Goal: Find contact information: Find contact information

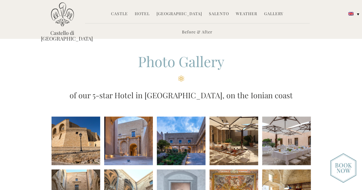
click at [274, 16] on link "Gallery" at bounding box center [273, 14] width 19 height 7
click at [88, 150] on li at bounding box center [75, 141] width 49 height 49
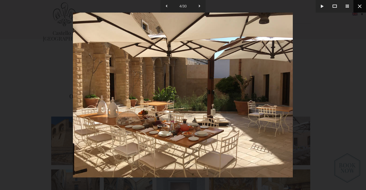
click at [361, 9] on button at bounding box center [360, 6] width 13 height 13
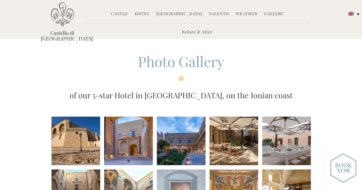
click at [149, 16] on link "Hotel" at bounding box center [142, 14] width 15 height 7
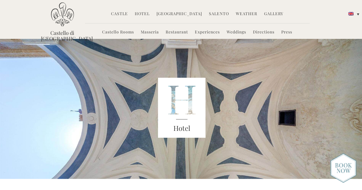
click at [126, 33] on link "Castello Rooms" at bounding box center [118, 32] width 32 height 7
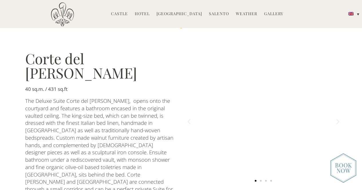
scroll to position [798, 0]
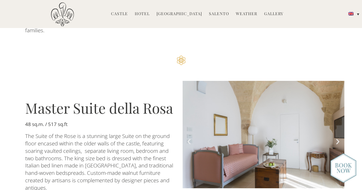
click at [228, 94] on img "5 of 7" at bounding box center [264, 135] width 162 height 108
click at [336, 138] on icon "Next slide" at bounding box center [337, 141] width 7 height 7
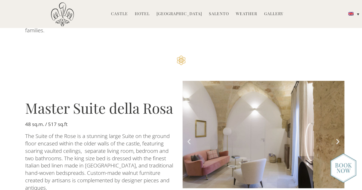
click at [336, 138] on icon "Next slide" at bounding box center [337, 141] width 7 height 7
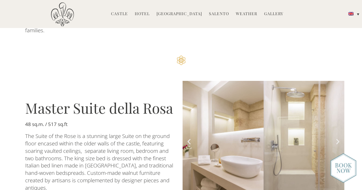
click at [336, 138] on icon "Next slide" at bounding box center [337, 141] width 7 height 7
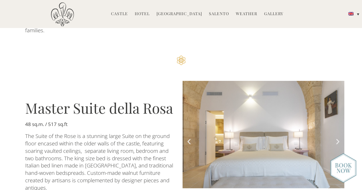
click at [336, 138] on icon "Next slide" at bounding box center [337, 141] width 7 height 7
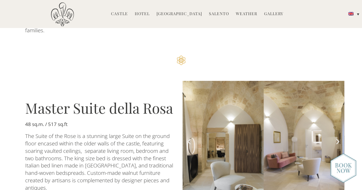
click at [336, 138] on icon "Next slide" at bounding box center [337, 141] width 7 height 7
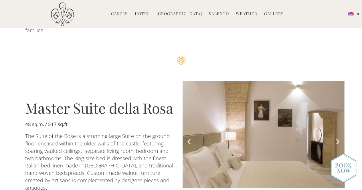
click at [336, 138] on icon "Next slide" at bounding box center [337, 141] width 7 height 7
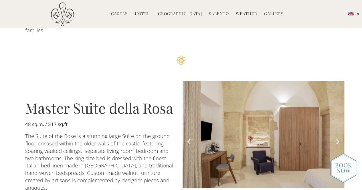
click at [336, 138] on icon "Next slide" at bounding box center [337, 141] width 7 height 7
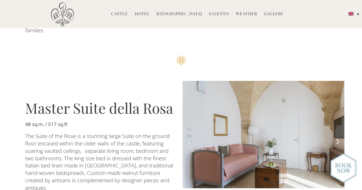
click at [336, 138] on icon "Next slide" at bounding box center [337, 141] width 7 height 7
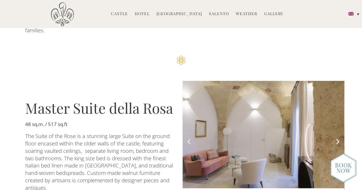
click at [336, 138] on icon "Next slide" at bounding box center [337, 141] width 7 height 7
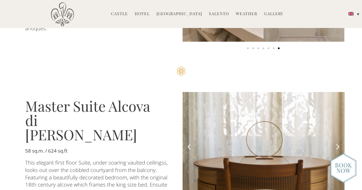
scroll to position [965, 0]
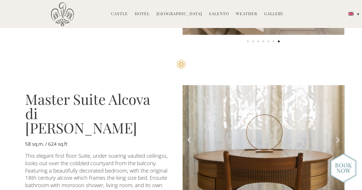
click at [336, 136] on icon "Next slide" at bounding box center [337, 139] width 7 height 7
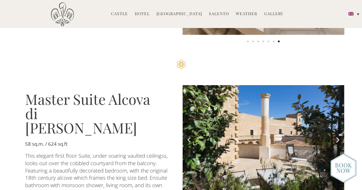
click at [336, 136] on icon "Next slide" at bounding box center [337, 139] width 7 height 7
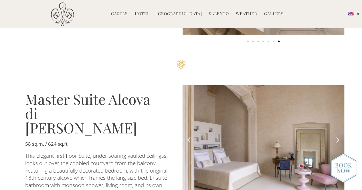
click at [336, 136] on icon "Next slide" at bounding box center [337, 139] width 7 height 7
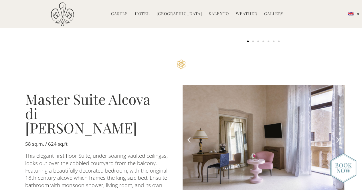
click at [336, 136] on icon "Next slide" at bounding box center [337, 139] width 7 height 7
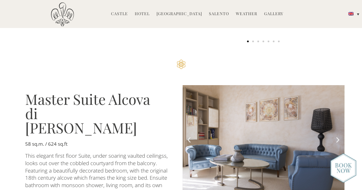
click at [336, 136] on icon "Next slide" at bounding box center [337, 139] width 7 height 7
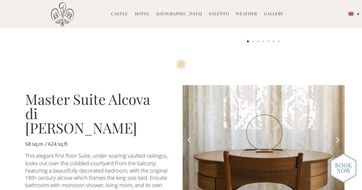
click at [336, 136] on icon "Next slide" at bounding box center [337, 139] width 7 height 7
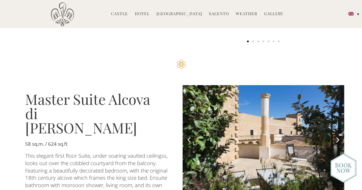
click at [336, 136] on icon "Next slide" at bounding box center [337, 139] width 7 height 7
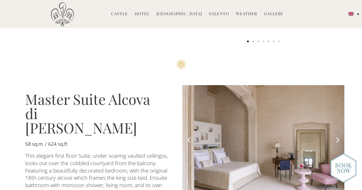
click at [336, 136] on icon "Next slide" at bounding box center [337, 139] width 7 height 7
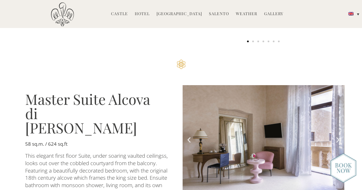
click at [336, 136] on icon "Next slide" at bounding box center [337, 139] width 7 height 7
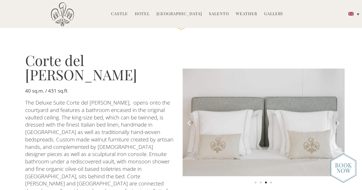
scroll to position [632, 0]
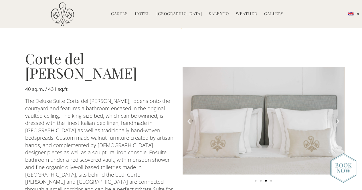
click at [336, 91] on img "3 of 4" at bounding box center [264, 121] width 162 height 108
click at [338, 118] on icon "Next slide" at bounding box center [337, 121] width 7 height 7
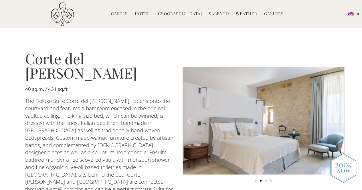
click at [338, 118] on icon "Next slide" at bounding box center [337, 121] width 7 height 7
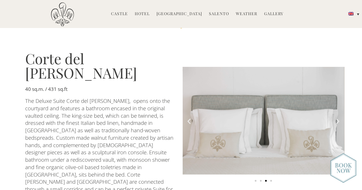
click at [338, 118] on icon "Next slide" at bounding box center [337, 121] width 7 height 7
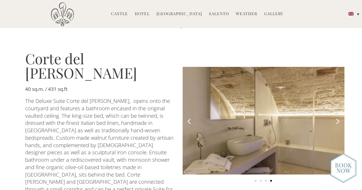
click at [338, 118] on icon "Next slide" at bounding box center [337, 121] width 7 height 7
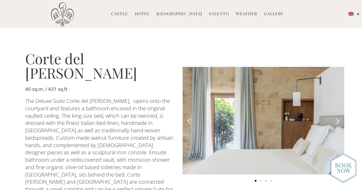
click at [338, 118] on icon "Next slide" at bounding box center [337, 121] width 7 height 7
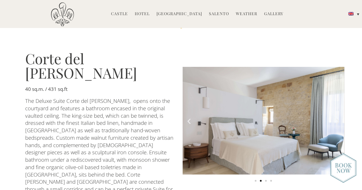
click at [338, 118] on icon "Next slide" at bounding box center [337, 121] width 7 height 7
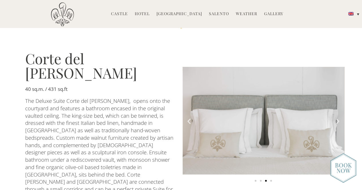
click at [338, 118] on icon "Next slide" at bounding box center [337, 121] width 7 height 7
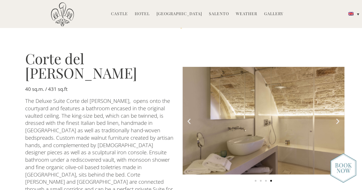
click at [338, 118] on icon "Next slide" at bounding box center [337, 121] width 7 height 7
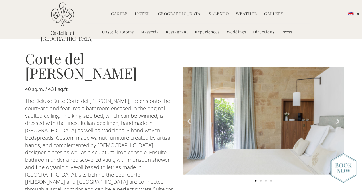
scroll to position [465, 0]
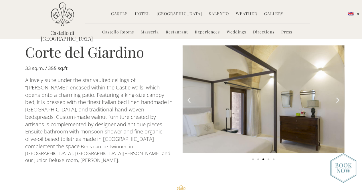
click at [338, 96] on icon "Next slide" at bounding box center [337, 99] width 7 height 7
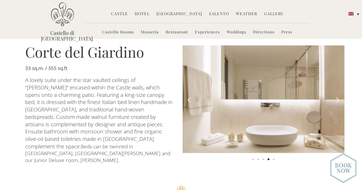
click at [338, 96] on icon "Next slide" at bounding box center [337, 99] width 7 height 7
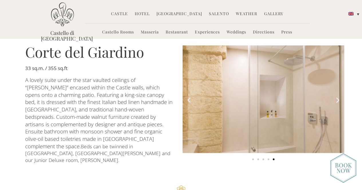
click at [338, 96] on icon "Next slide" at bounding box center [337, 99] width 7 height 7
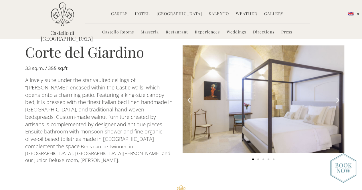
click at [338, 96] on icon "Next slide" at bounding box center [337, 99] width 7 height 7
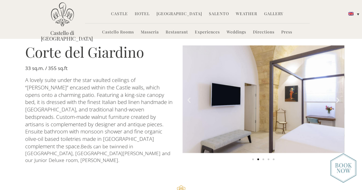
click at [338, 96] on icon "Next slide" at bounding box center [337, 99] width 7 height 7
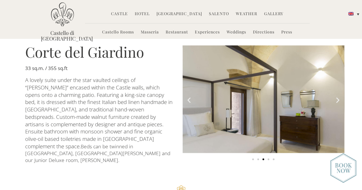
click at [338, 96] on icon "Next slide" at bounding box center [337, 99] width 7 height 7
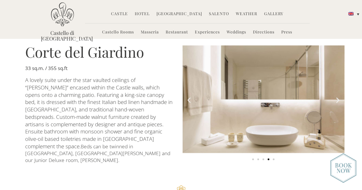
click at [338, 96] on icon "Next slide" at bounding box center [337, 99] width 7 height 7
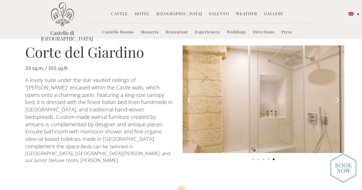
click at [338, 96] on icon "Next slide" at bounding box center [337, 99] width 7 height 7
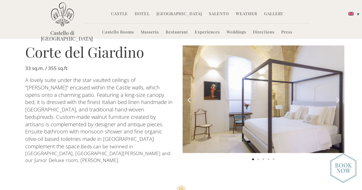
click at [338, 96] on icon "Next slide" at bounding box center [337, 99] width 7 height 7
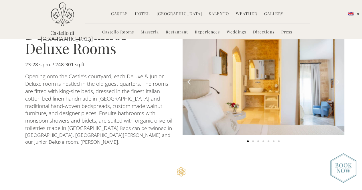
scroll to position [299, 0]
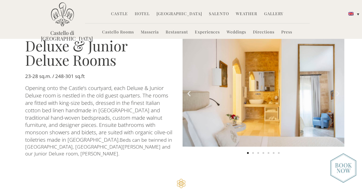
click at [338, 90] on icon "Next slide" at bounding box center [337, 93] width 7 height 7
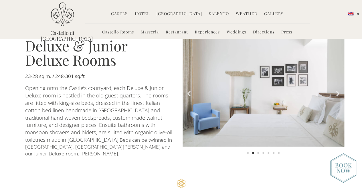
click at [338, 90] on icon "Next slide" at bounding box center [337, 93] width 7 height 7
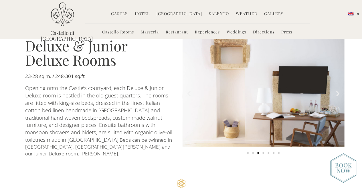
click at [338, 90] on icon "Next slide" at bounding box center [337, 93] width 7 height 7
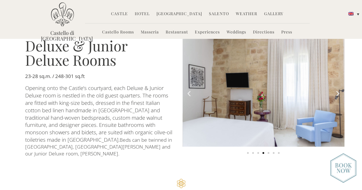
click at [338, 90] on icon "Next slide" at bounding box center [337, 93] width 7 height 7
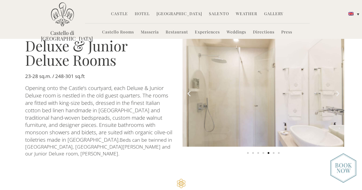
click at [338, 90] on icon "Next slide" at bounding box center [337, 93] width 7 height 7
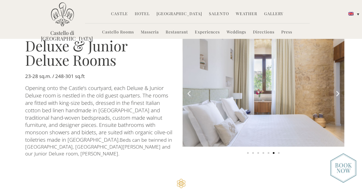
click at [338, 90] on icon "Next slide" at bounding box center [337, 93] width 7 height 7
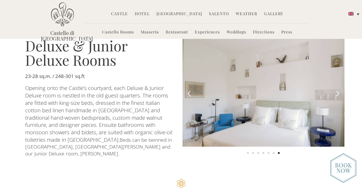
click at [338, 90] on icon "Next slide" at bounding box center [337, 93] width 7 height 7
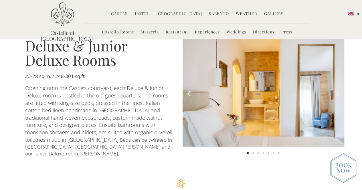
click at [338, 90] on icon "Next slide" at bounding box center [337, 93] width 7 height 7
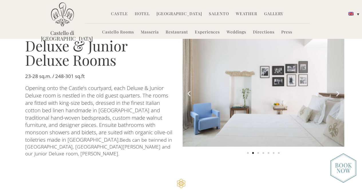
click at [338, 90] on icon "Next slide" at bounding box center [337, 93] width 7 height 7
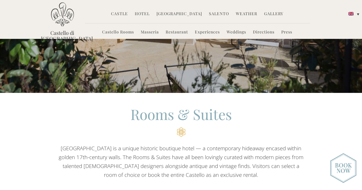
scroll to position [132, 0]
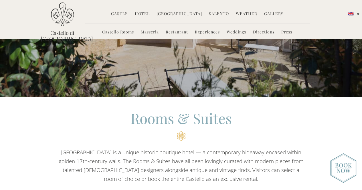
click at [202, 33] on link "Experiences" at bounding box center [207, 32] width 25 height 7
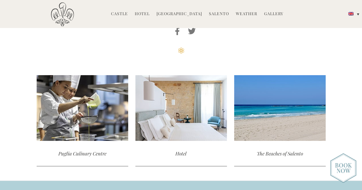
scroll to position [1527, 0]
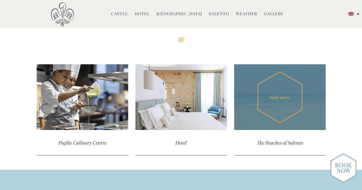
click at [279, 130] on div "read more" at bounding box center [280, 97] width 92 height 66
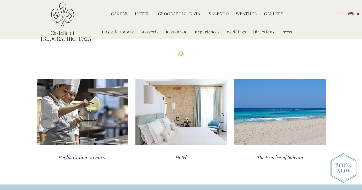
click at [268, 33] on link "Directions" at bounding box center [263, 32] width 21 height 7
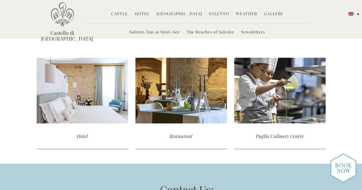
scroll to position [442, 0]
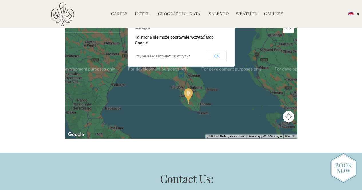
scroll to position [310, 0]
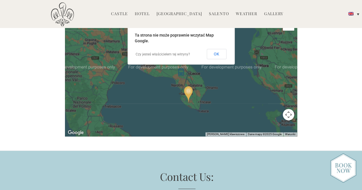
click at [254, 88] on div at bounding box center [181, 76] width 232 height 120
click at [217, 49] on button "OK" at bounding box center [217, 54] width 20 height 10
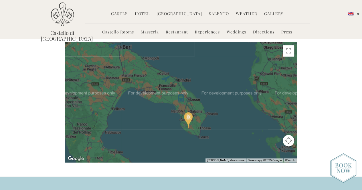
scroll to position [283, 0]
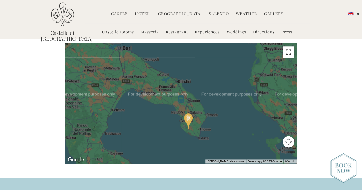
click at [288, 46] on button "Włącz widok pełnoekranowy" at bounding box center [288, 51] width 11 height 11
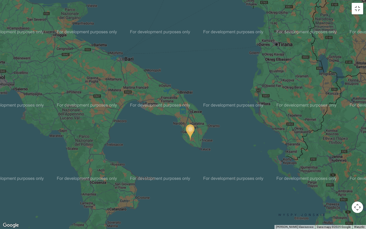
click at [189, 130] on img at bounding box center [190, 132] width 13 height 21
click at [195, 98] on button "Zamknij" at bounding box center [193, 101] width 14 height 14
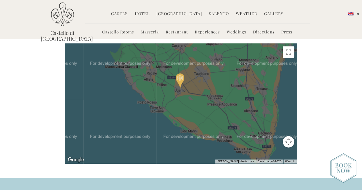
click at [150, 15] on link "Hotel" at bounding box center [142, 14] width 15 height 7
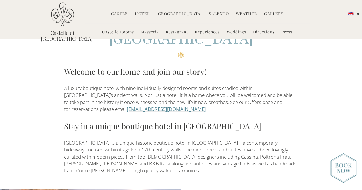
scroll to position [181, 0]
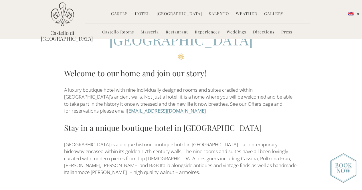
click at [346, 166] on img at bounding box center [343, 168] width 26 height 30
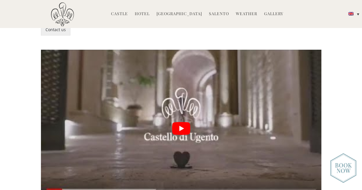
scroll to position [1461, 0]
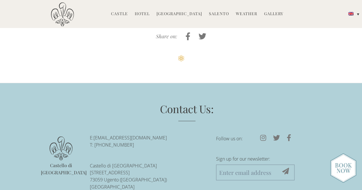
click at [156, 135] on link "[EMAIL_ADDRESS][DOMAIN_NAME]" at bounding box center [130, 138] width 73 height 6
